Goal: Communication & Community: Answer question/provide support

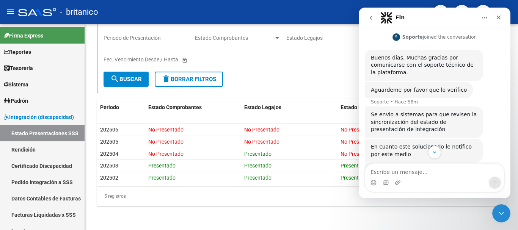
scroll to position [119, 0]
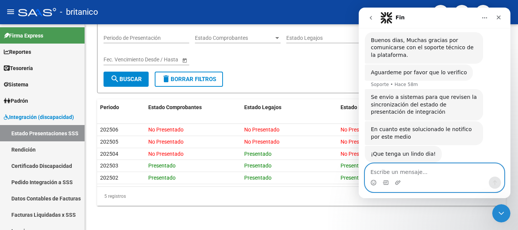
click at [416, 173] on textarea "Escribe un mensaje..." at bounding box center [434, 170] width 139 height 13
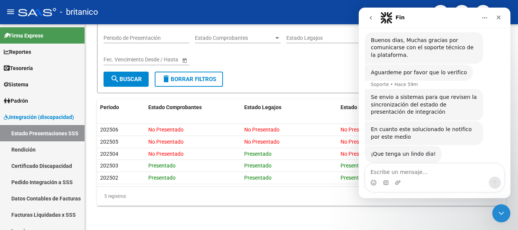
drag, startPoint x: 470, startPoint y: 120, endPoint x: 481, endPoint y: 122, distance: 11.1
click at [481, 122] on div "En cuanto este solucionado le notifico por este medio Soporte • Hace 24m" at bounding box center [424, 133] width 118 height 24
click at [481, 121] on div "En cuanto este solucionado le notifico por este medio Soporte • Hace 24m" at bounding box center [424, 133] width 118 height 24
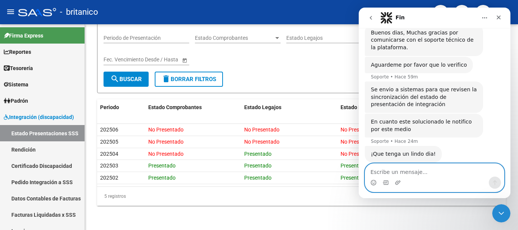
click at [420, 167] on textarea "Escribe un mensaje..." at bounding box center [434, 170] width 139 height 13
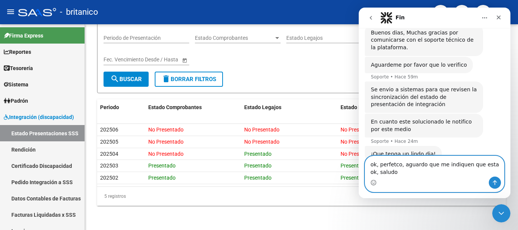
scroll to position [134, 0]
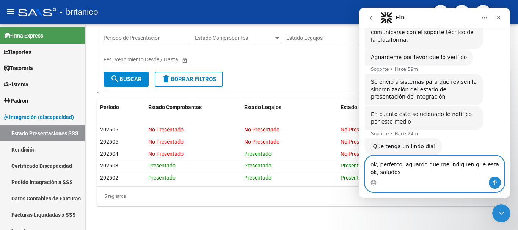
drag, startPoint x: 490, startPoint y: 165, endPoint x: 877, endPoint y: 194, distance: 387.3
click at [490, 165] on textarea "ok, perfetco, aguardo que me indiquen que esta ok, saludos" at bounding box center [434, 166] width 139 height 20
type textarea "ok, perfecto, aguardo que me indiquen que esta ok la sincronización, saludos"
click at [493, 181] on icon "Enviar un mensaje…" at bounding box center [495, 183] width 6 height 6
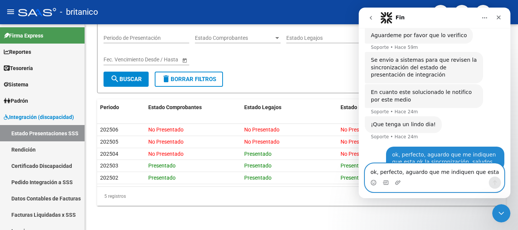
scroll to position [157, 0]
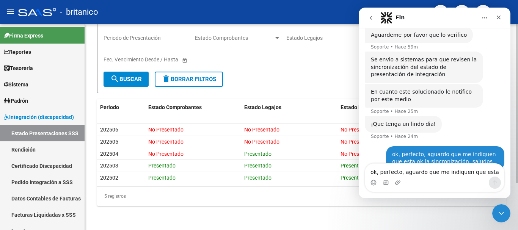
click at [217, 199] on div "5 registros" at bounding box center [301, 196] width 409 height 19
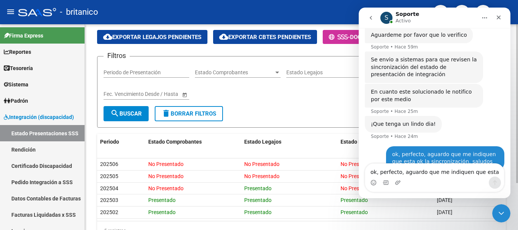
scroll to position [0, 0]
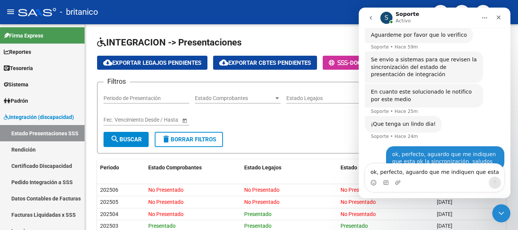
click at [485, 18] on icon "Inicio" at bounding box center [485, 17] width 5 height 1
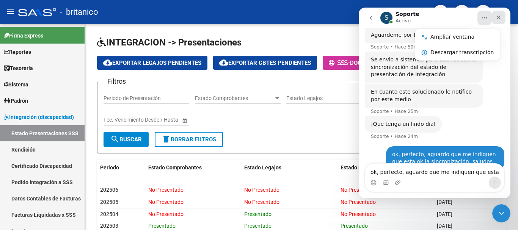
click at [499, 16] on icon "Cerrar" at bounding box center [499, 17] width 6 height 6
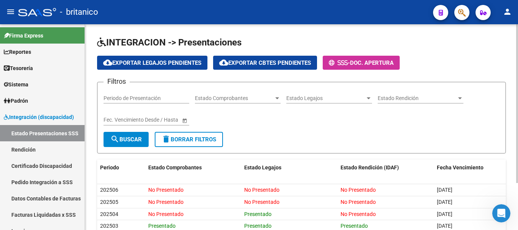
scroll to position [141, 0]
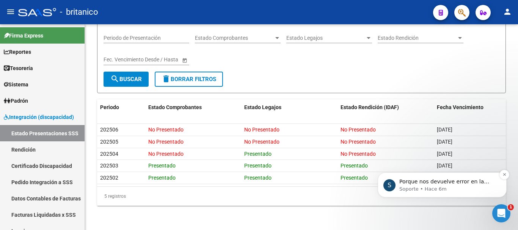
click at [438, 187] on p "Soporte • Hace 6m" at bounding box center [448, 189] width 98 height 7
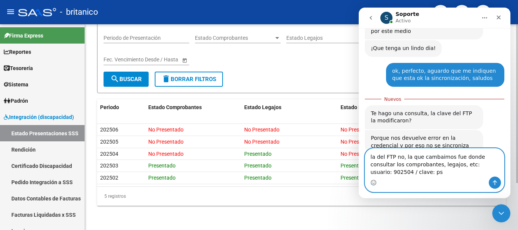
scroll to position [224, 0]
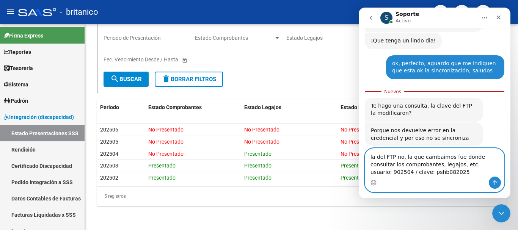
type textarea "la del FTP no, la que cambaimos fue donde consultar los comprobantes, legajos, …"
click at [494, 183] on icon "Enviar un mensaje…" at bounding box center [495, 183] width 6 height 6
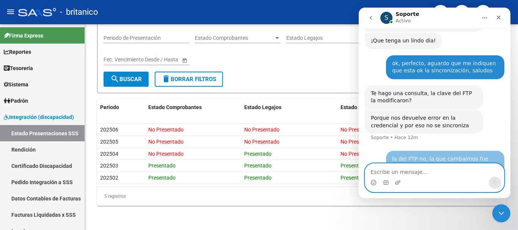
scroll to position [234, 0]
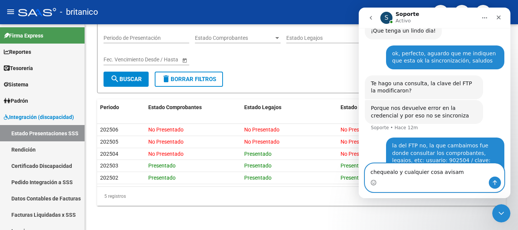
type textarea "chequealo y cualquier cosa avisame"
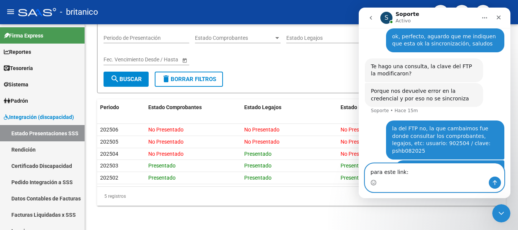
paste textarea "https://www.sssalud.gob.ar/login_m.php?opc=integracion_consulta_comprobantes"
type textarea "para este link: https://www.sssalud.gob.ar/login_m.php?opc=integracion_consulta…"
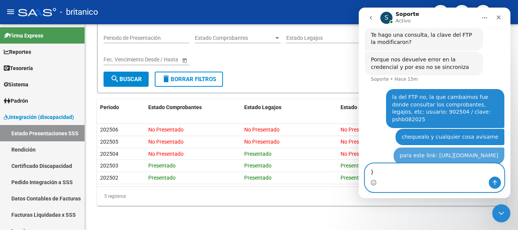
scroll to position [283, 0]
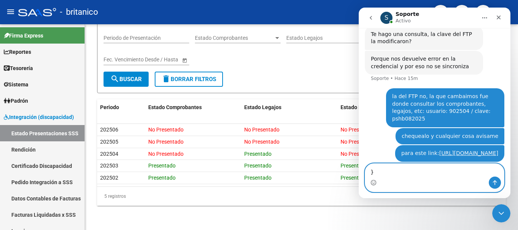
type textarea "}"
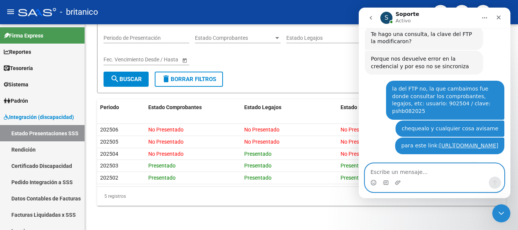
scroll to position [321, 0]
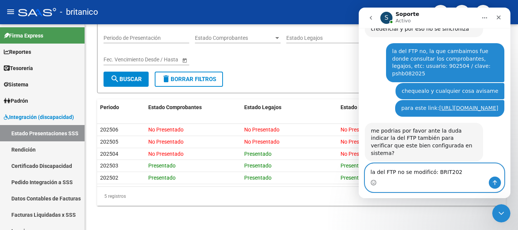
type textarea "la del FTP no se modificó: BRIT2024"
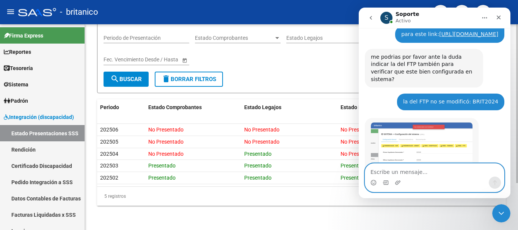
scroll to position [407, 0]
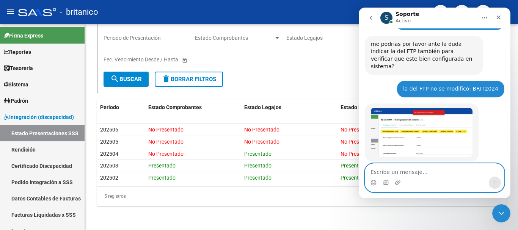
click at [422, 175] on textarea "Escribe un mensaje..." at bounding box center [434, 170] width 139 height 13
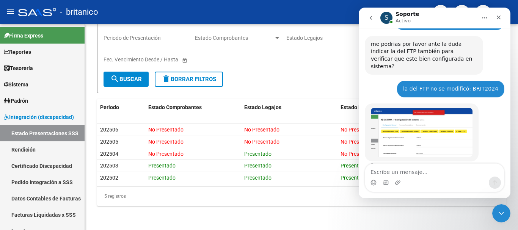
click at [423, 119] on img "Soporte dice…" at bounding box center [422, 132] width 102 height 49
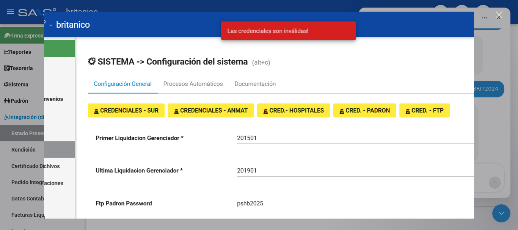
scroll to position [0, 0]
click at [480, 177] on div "Intercom Messenger" at bounding box center [259, 115] width 518 height 230
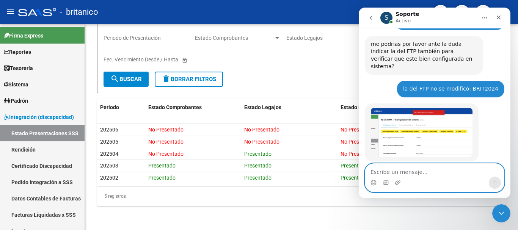
click at [418, 171] on textarea "Escribe un mensaje..." at bounding box center [434, 170] width 139 height 13
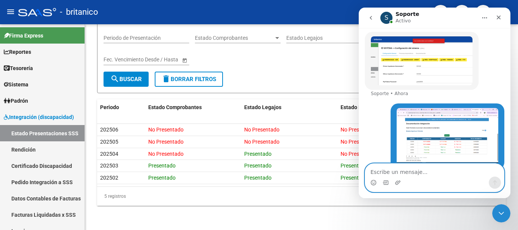
scroll to position [479, 0]
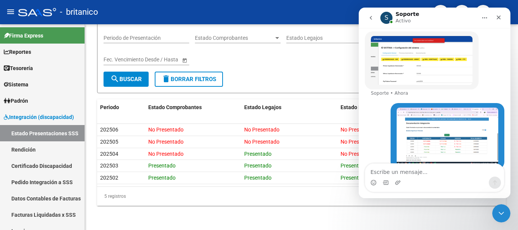
click at [417, 55] on img "Soporte dice…" at bounding box center [422, 60] width 102 height 49
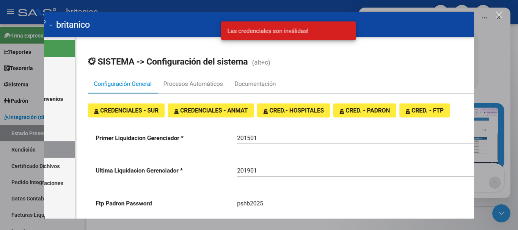
scroll to position [0, 0]
click at [501, 15] on div "Cerrar" at bounding box center [499, 14] width 7 height 7
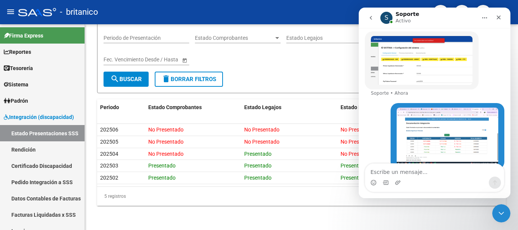
scroll to position [473, 0]
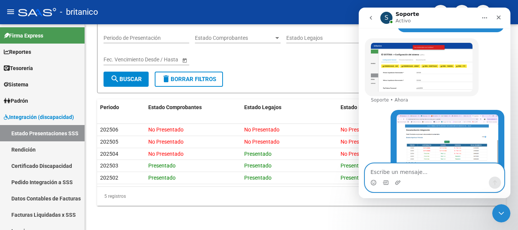
click at [401, 173] on textarea "Escribe un mensaje..." at bounding box center [434, 170] width 139 height 13
type textarea "o"
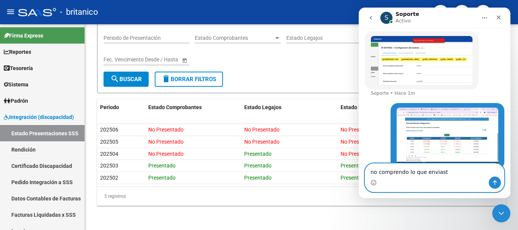
type textarea "no comprendo lo que enviaste"
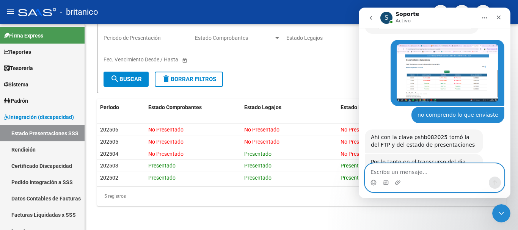
scroll to position [599, 0]
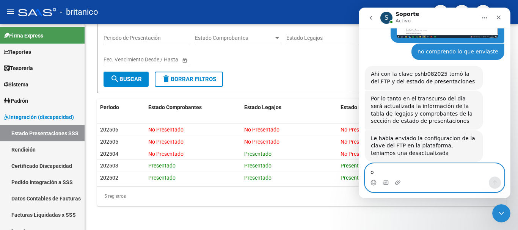
type textarea "ok"
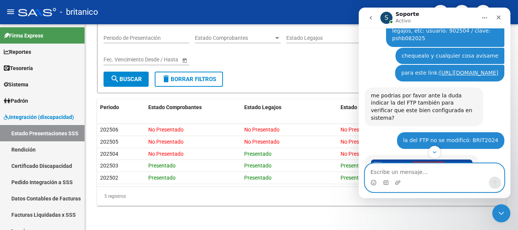
scroll to position [470, 0]
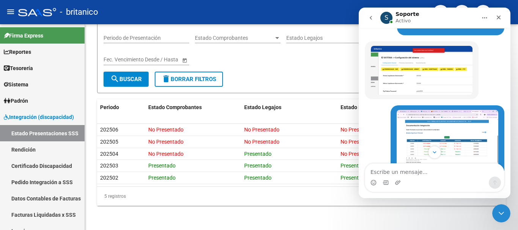
click at [414, 66] on img "Soporte dice…" at bounding box center [422, 70] width 102 height 49
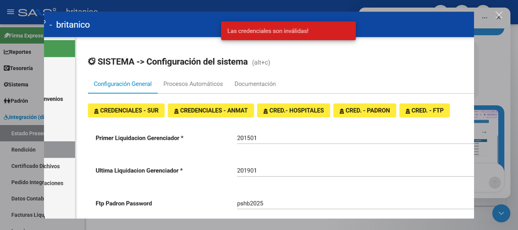
click at [491, 173] on div "Intercom Messenger" at bounding box center [259, 115] width 518 height 230
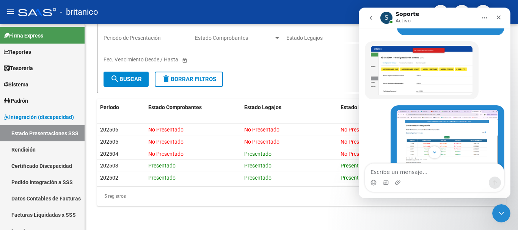
click at [438, 178] on div "Intercom Messenger" at bounding box center [434, 183] width 139 height 12
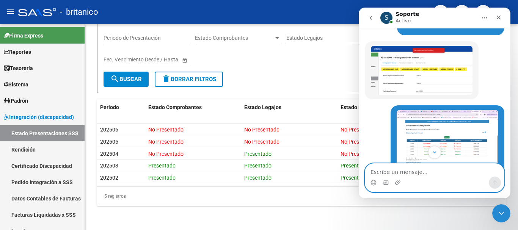
click at [431, 168] on textarea "Escribe un mensaje..." at bounding box center [434, 170] width 139 height 13
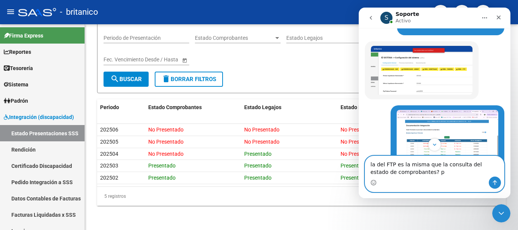
type textarea "la del FTP es la misma que la consulta del estado de comprobantes?"
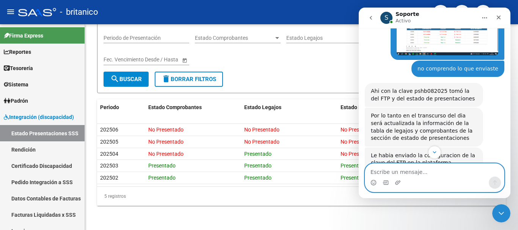
scroll to position [570, 0]
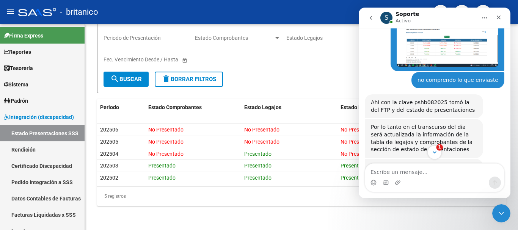
click at [436, 151] on icon "Scroll to bottom" at bounding box center [434, 152] width 7 height 7
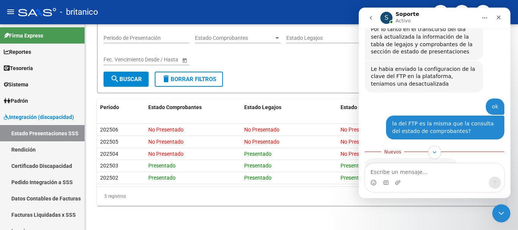
scroll to position [681, 0]
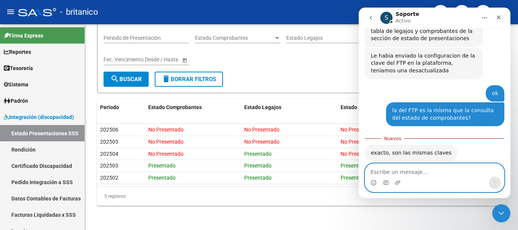
click at [420, 172] on textarea "Escribe un mensaje..." at bounding box center [434, 170] width 139 height 13
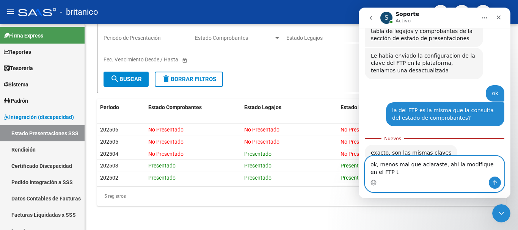
type textarea "ok, menos mal que aclaraste, ahi la modifique en el FTP tb"
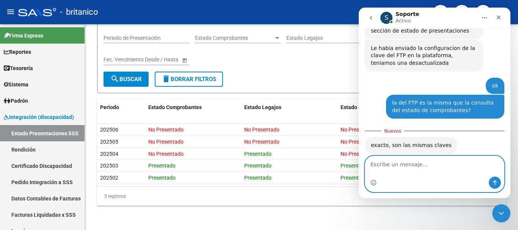
scroll to position [699, 0]
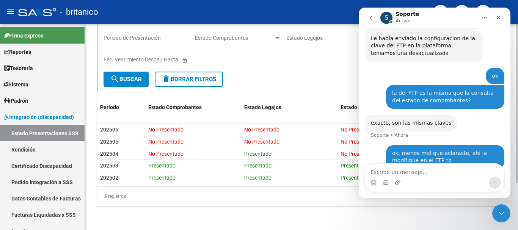
click at [240, 221] on div "INTEGRACION -> Presentaciones cloud_download Exportar Legajos Pendientes cloud_…" at bounding box center [301, 97] width 433 height 266
click at [499, 16] on icon "Cerrar" at bounding box center [499, 17] width 6 height 6
